Goal: Transaction & Acquisition: Download file/media

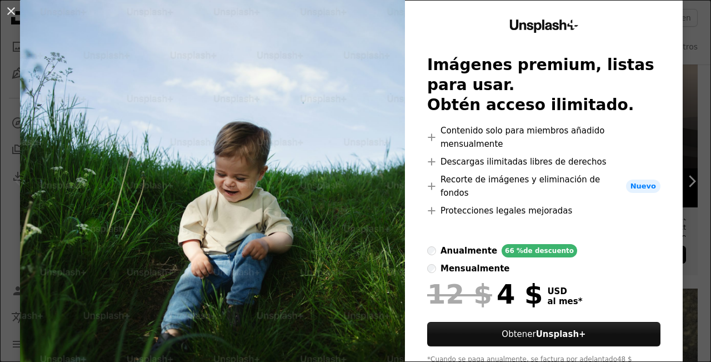
scroll to position [57, 0]
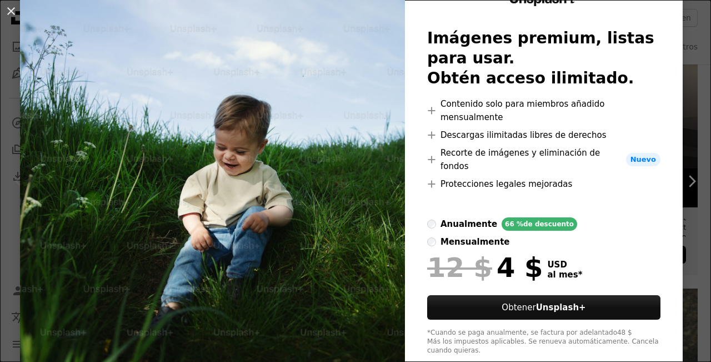
click at [685, 70] on div "An X shape Unsplash+ Imágenes premium, listas para usar. Obtén acceso ilimitado…" at bounding box center [355, 181] width 711 height 362
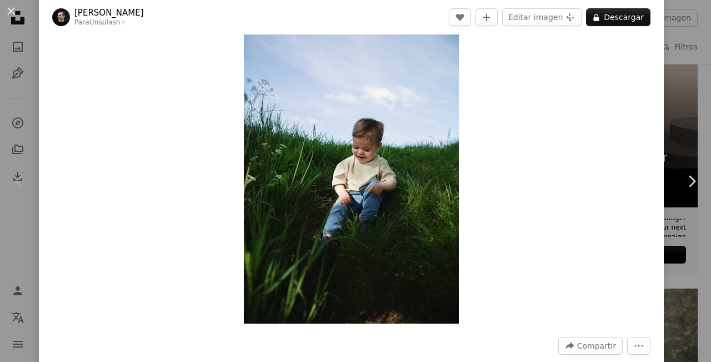
scroll to position [111, 0]
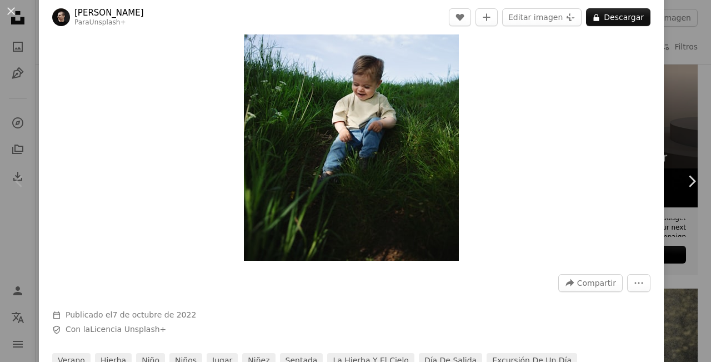
click at [348, 96] on img "Ampliar en esta imagen" at bounding box center [351, 99] width 215 height 323
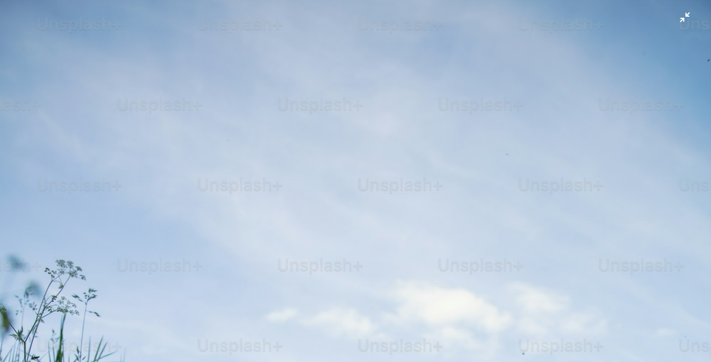
scroll to position [342, 0]
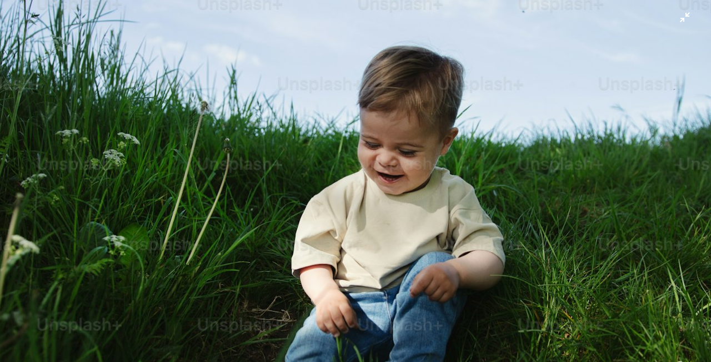
click at [361, 99] on img "Reducir el zoom en esta imagen" at bounding box center [355, 192] width 713 height 1069
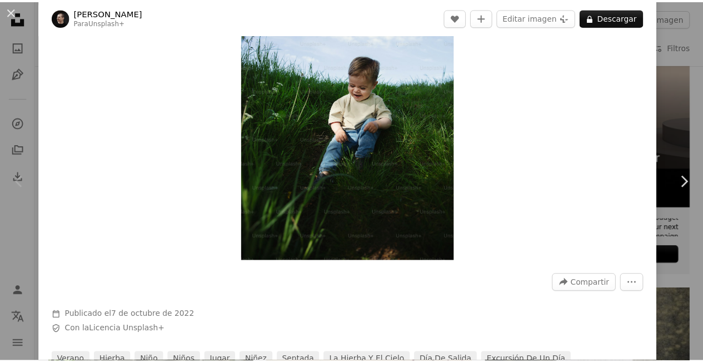
scroll to position [49, 0]
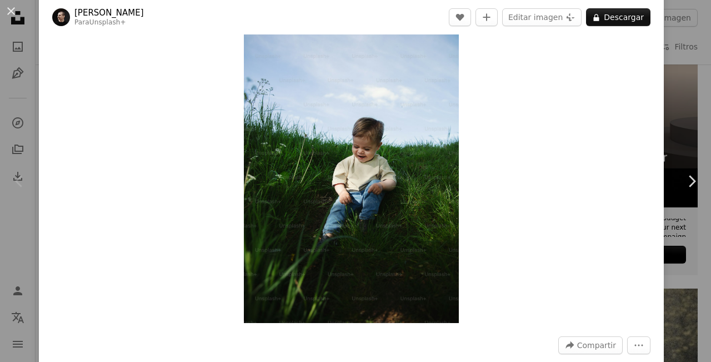
click at [677, 49] on div "An X shape Chevron left Chevron right [PERSON_NAME] Para Unsplash+ A heart A pl…" at bounding box center [355, 181] width 711 height 362
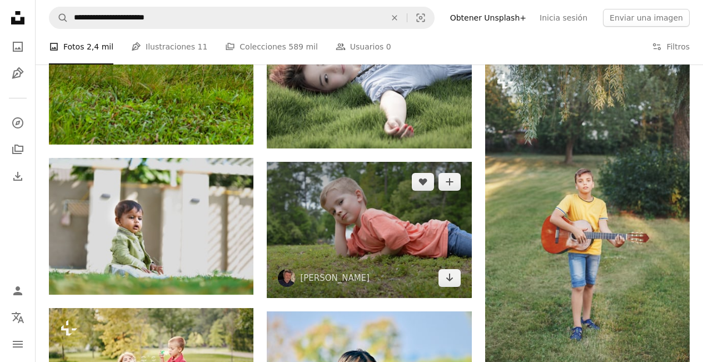
scroll to position [1112, 0]
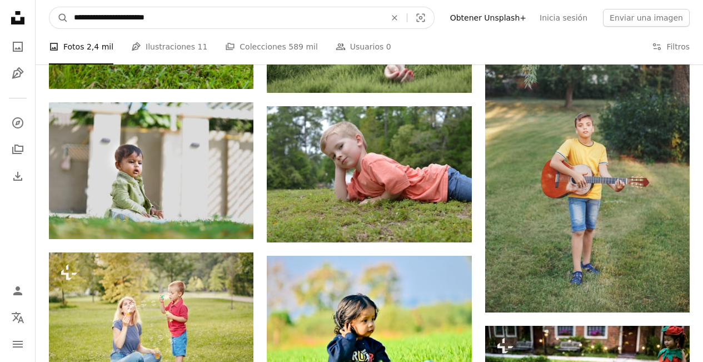
click at [223, 21] on input "**********" at bounding box center [225, 17] width 314 height 21
type input "**********"
click at [49, 7] on button "A magnifying glass" at bounding box center [58, 17] width 19 height 21
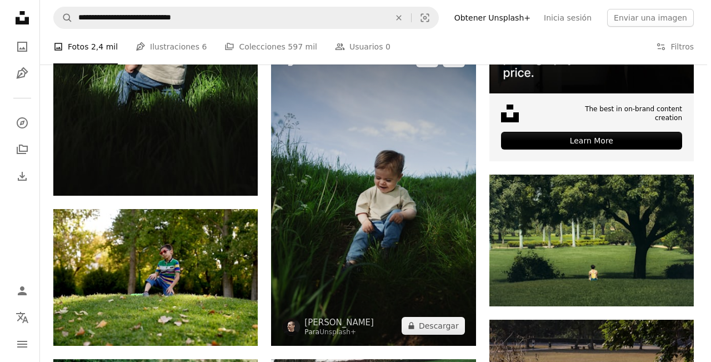
scroll to position [167, 0]
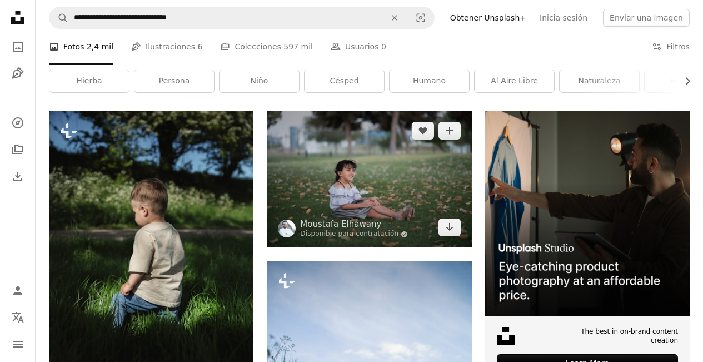
click at [376, 156] on img at bounding box center [369, 179] width 205 height 137
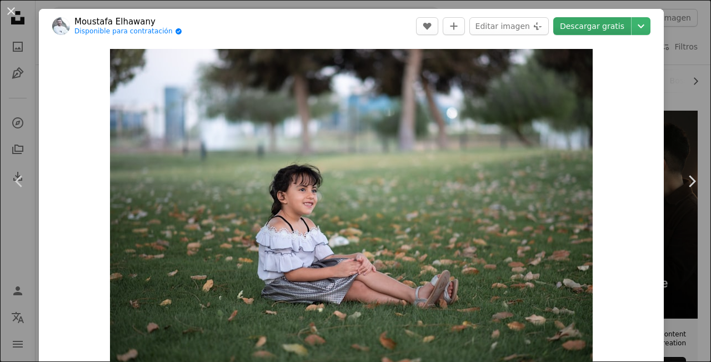
click at [587, 27] on link "Descargar gratis" at bounding box center [593, 26] width 78 height 18
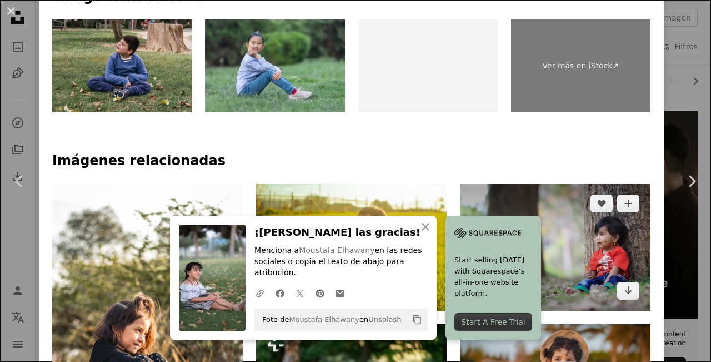
scroll to position [611, 0]
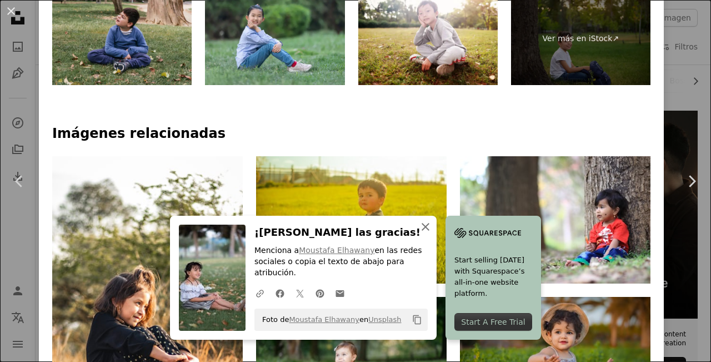
click at [422, 231] on icon "button" at bounding box center [426, 227] width 8 height 8
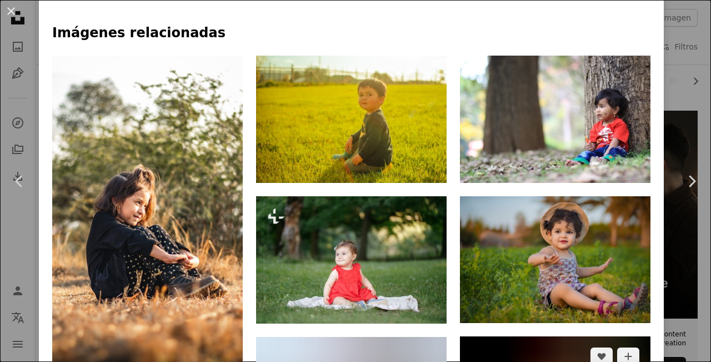
scroll to position [834, 0]
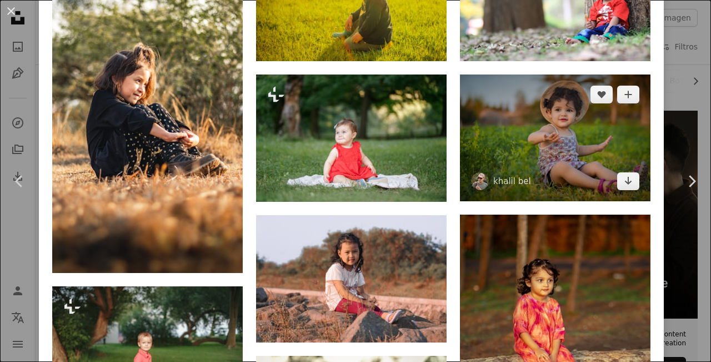
click at [539, 102] on img at bounding box center [555, 137] width 191 height 126
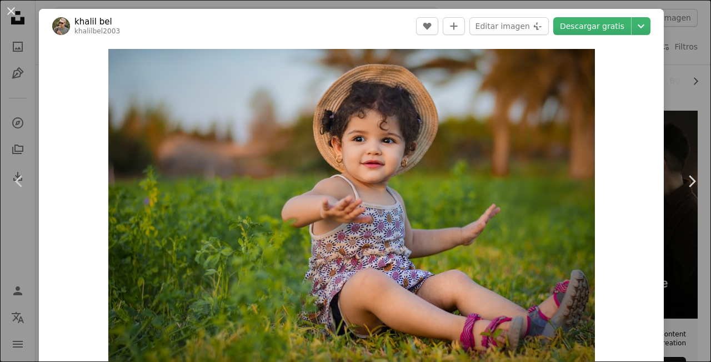
click at [672, 34] on div "An X shape Chevron left Chevron right khalil bel khalilbel2003 A heart A plus s…" at bounding box center [355, 181] width 711 height 362
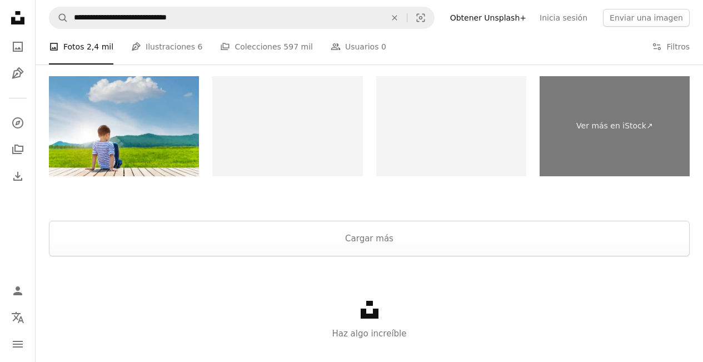
scroll to position [2012, 0]
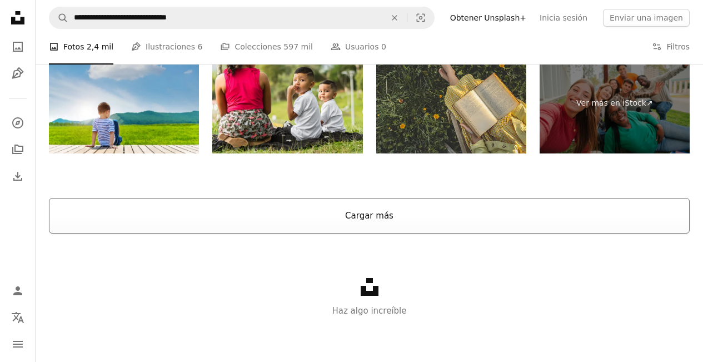
click at [406, 226] on button "Cargar más" at bounding box center [369, 216] width 641 height 36
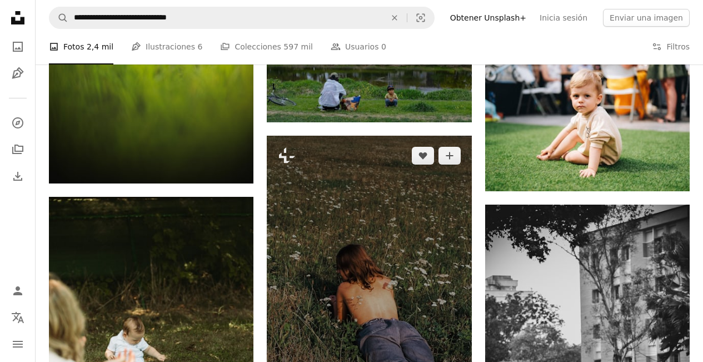
scroll to position [2846, 0]
